Goal: Navigation & Orientation: Find specific page/section

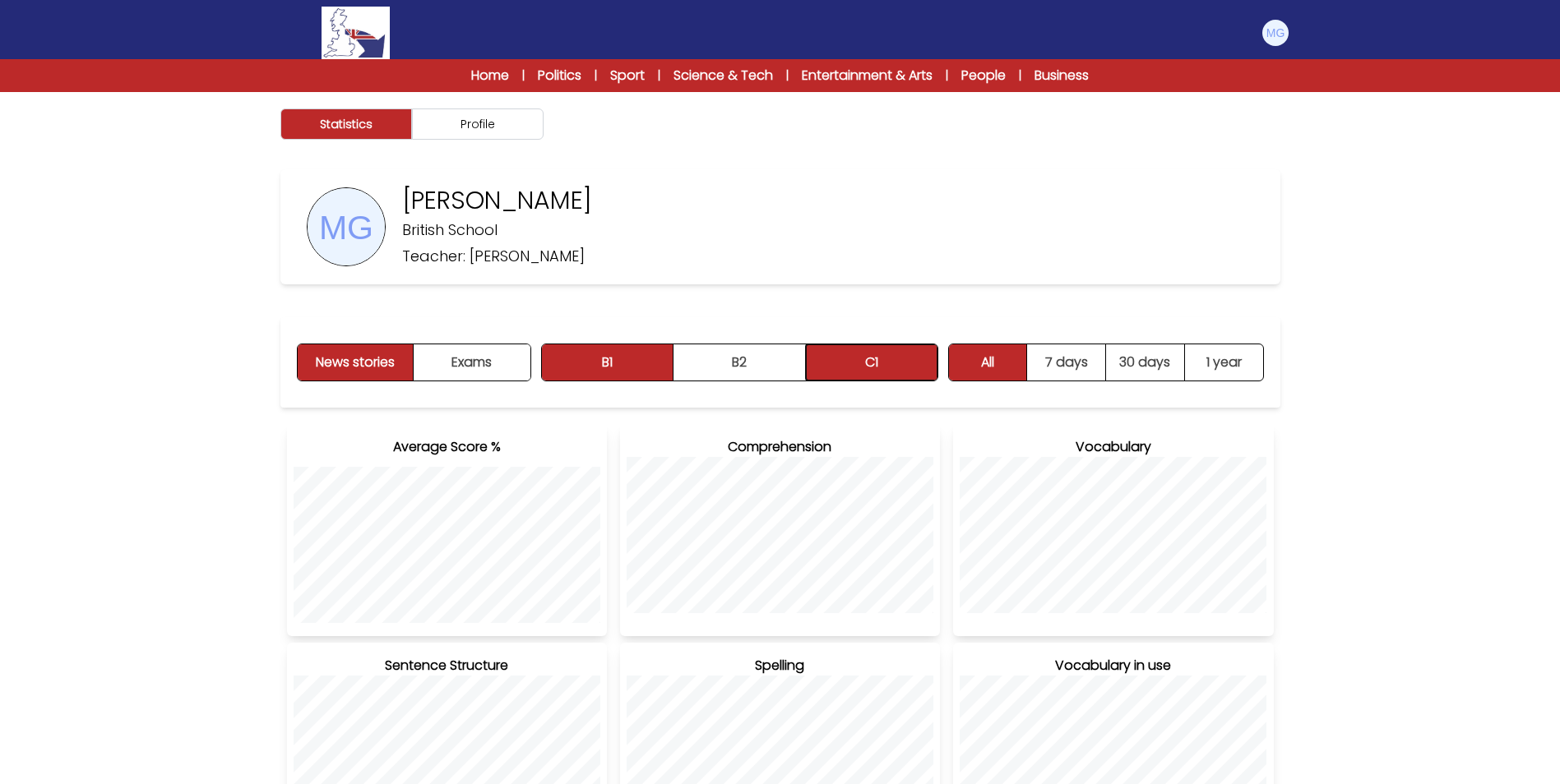
click at [858, 357] on button "C1" at bounding box center [872, 362] width 132 height 36
click at [482, 132] on button "Profile" at bounding box center [478, 123] width 132 height 31
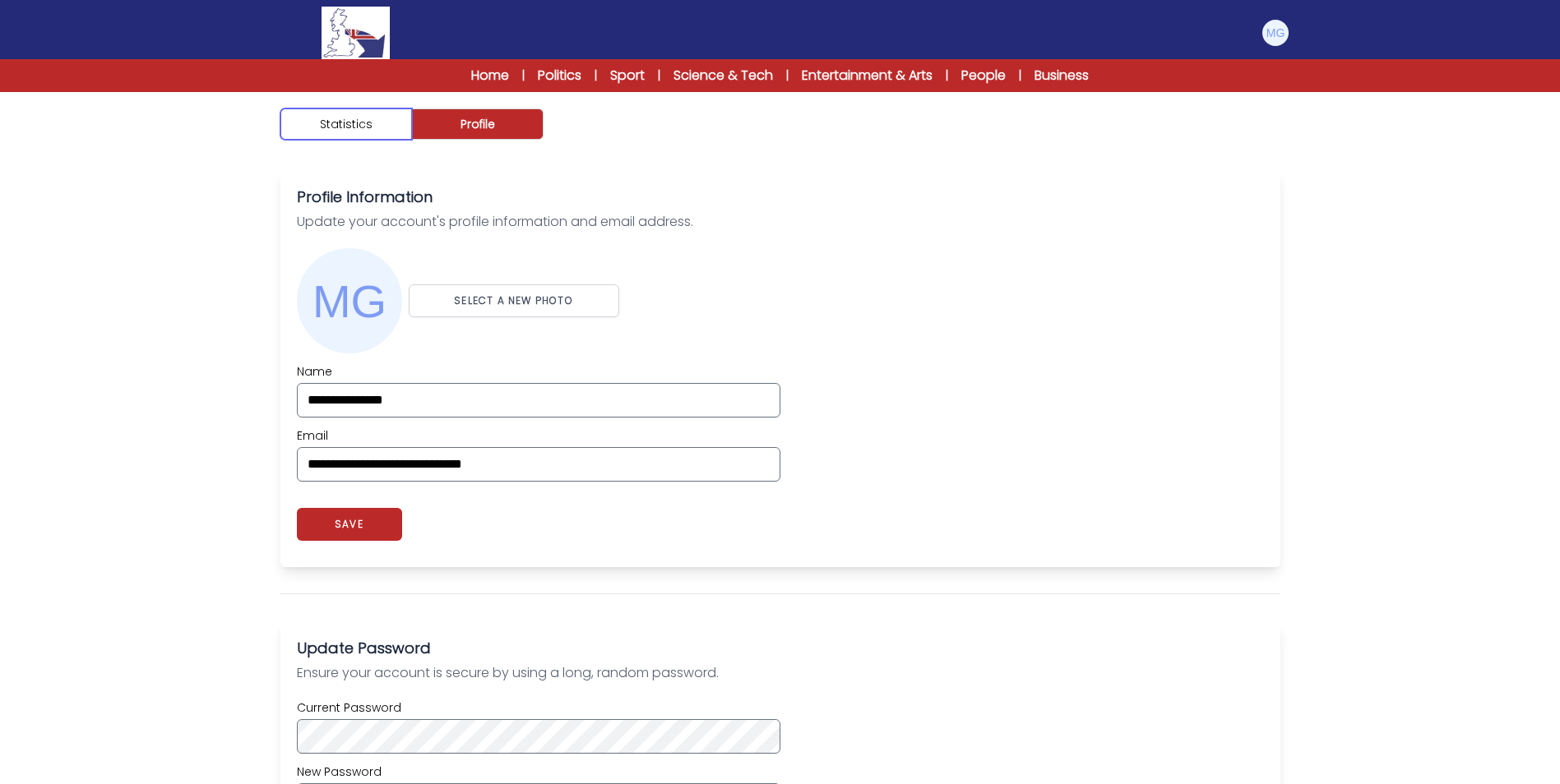
click at [370, 129] on button "Statistics" at bounding box center [346, 123] width 132 height 31
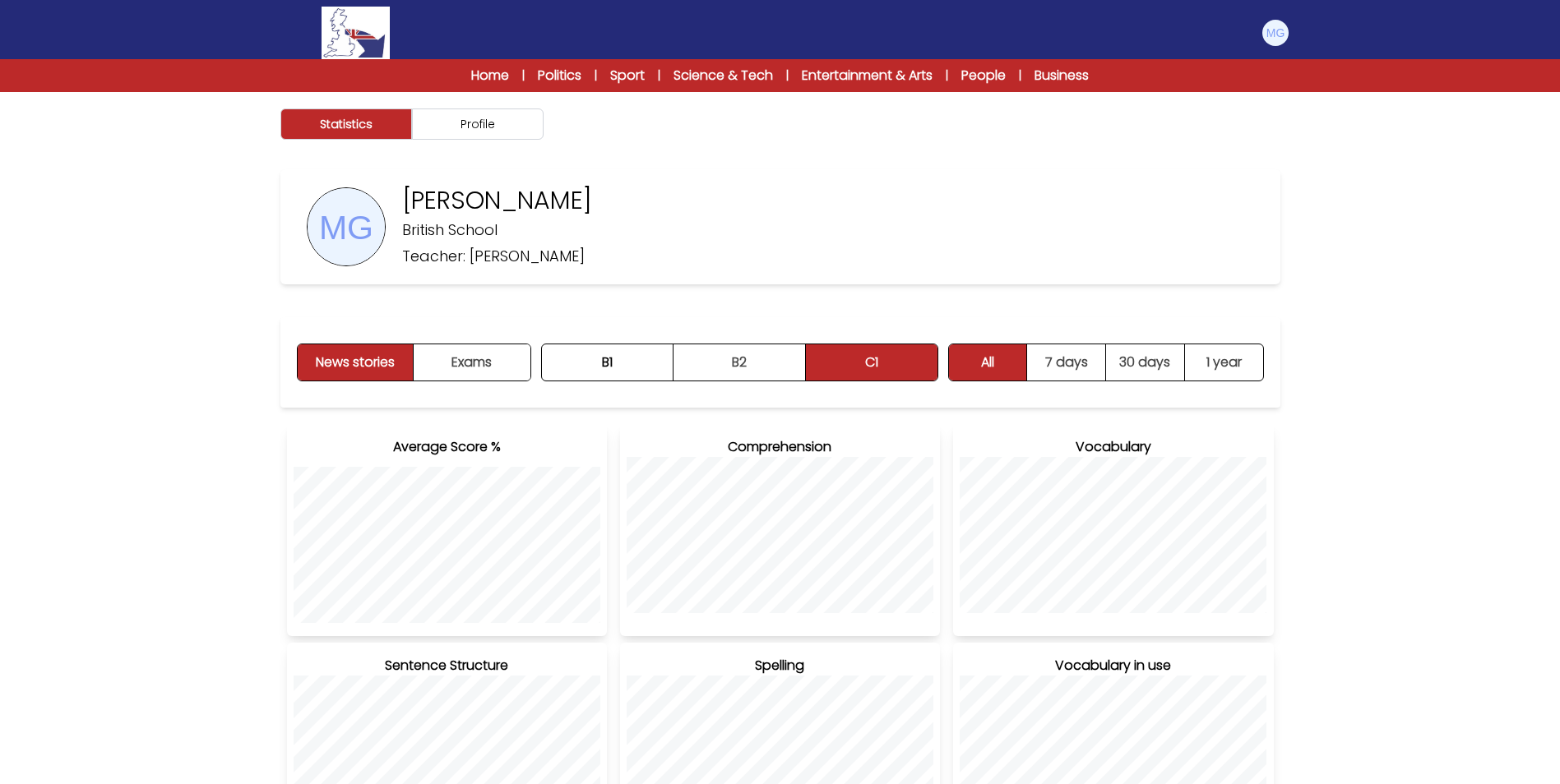
click at [630, 279] on div "Matteo Gragnani British School Teacher: Sarah Phillips" at bounding box center [780, 227] width 1000 height 115
click at [471, 66] on link "Home" at bounding box center [489, 76] width 38 height 20
